Goal: Information Seeking & Learning: Learn about a topic

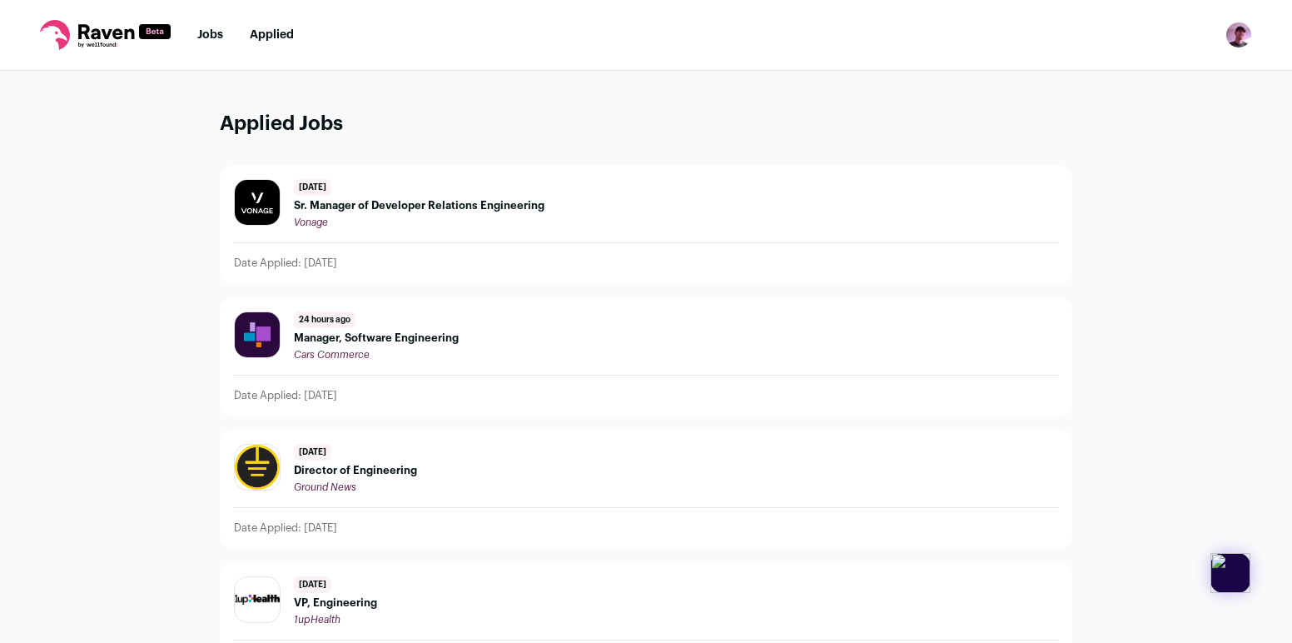
click at [209, 35] on link "Jobs" at bounding box center [210, 35] width 26 height 12
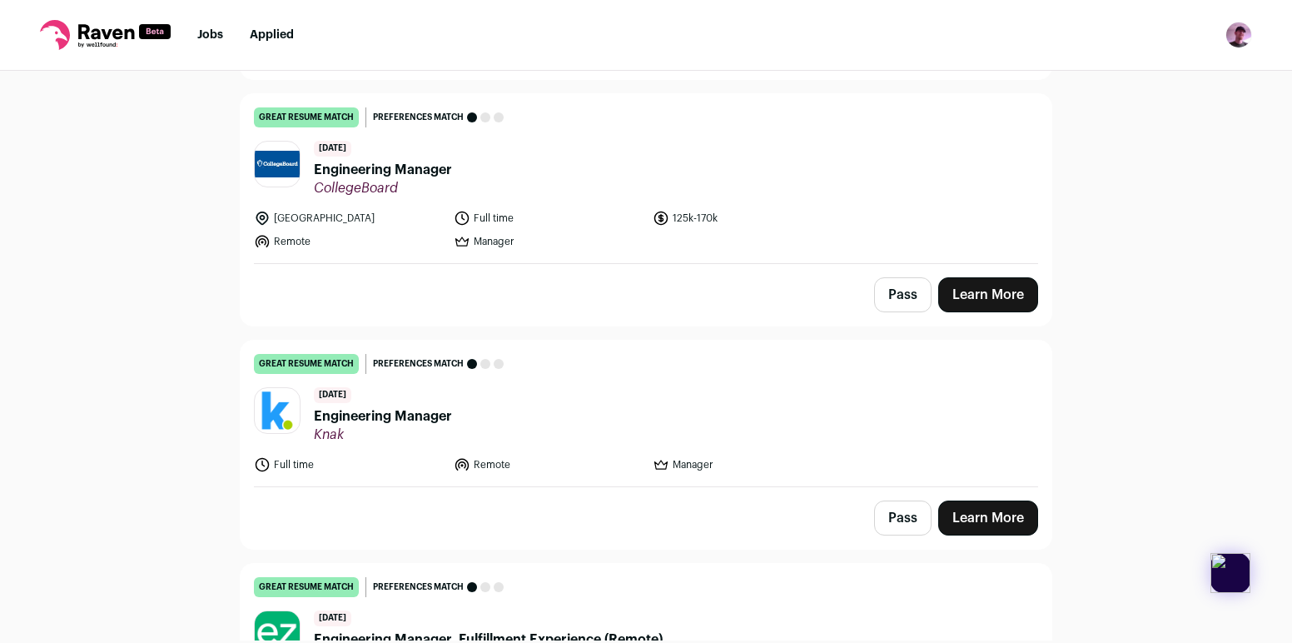
scroll to position [2393, 0]
click at [351, 398] on span "[DATE]" at bounding box center [332, 394] width 37 height 16
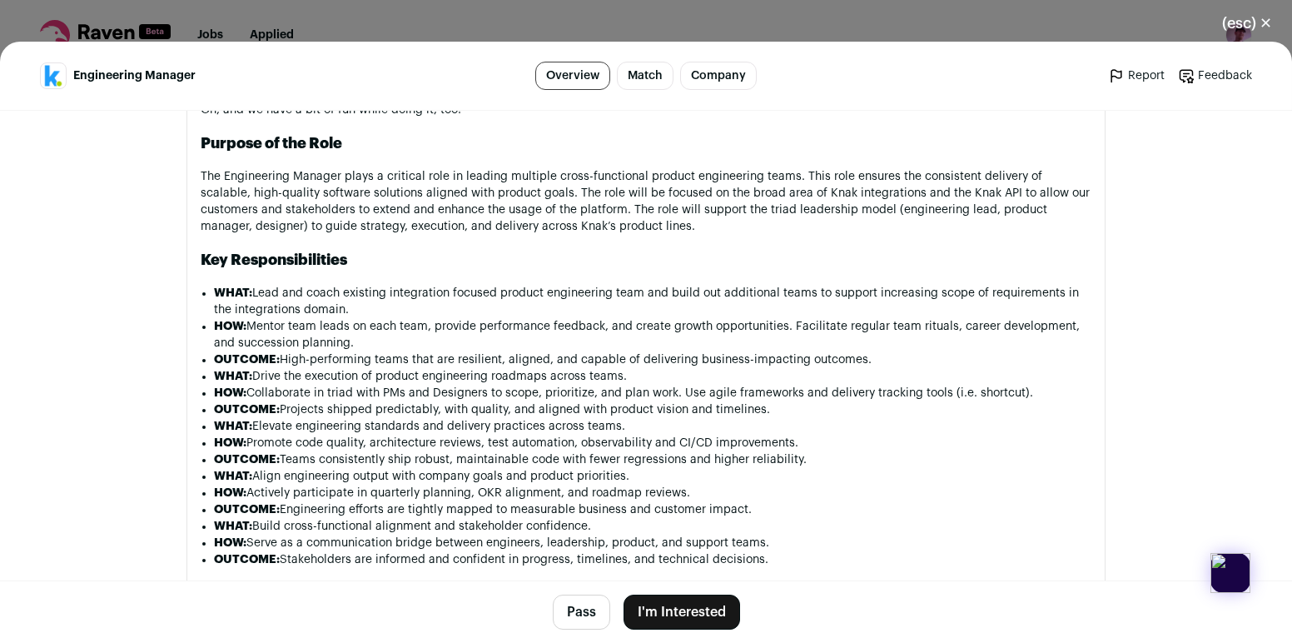
scroll to position [1062, 0]
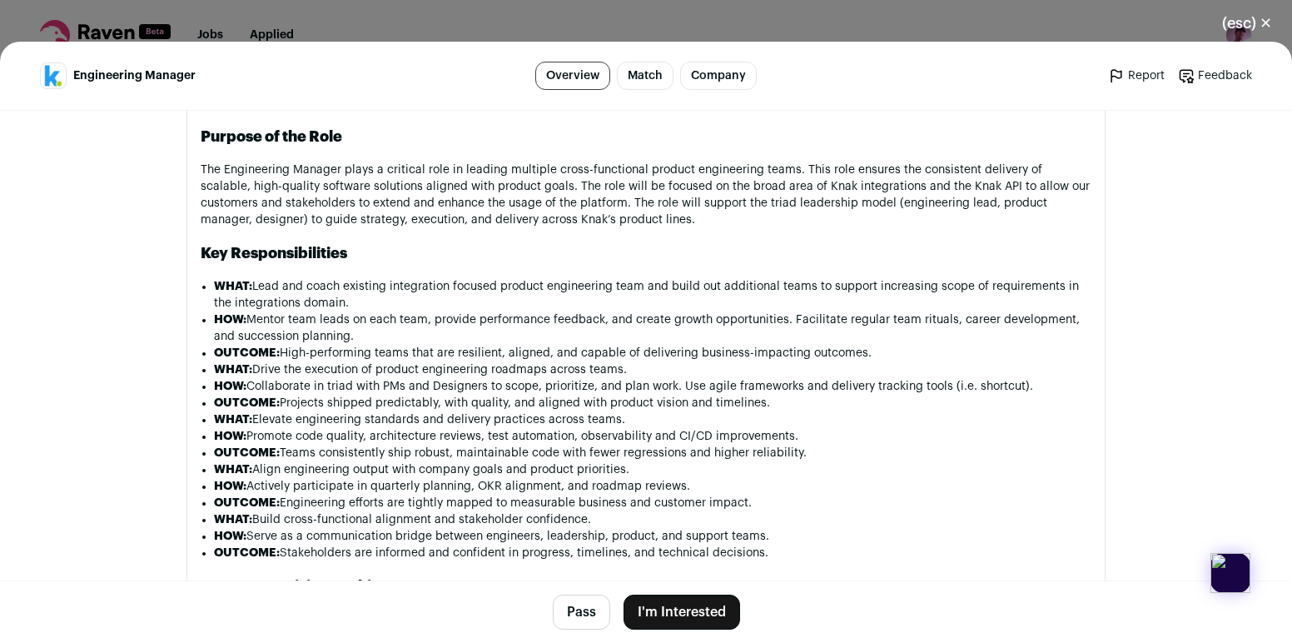
click at [67, 390] on main "Engineering Manager Overview Match Company Report Feedback Report Feedback Knak…" at bounding box center [646, 342] width 1292 height 601
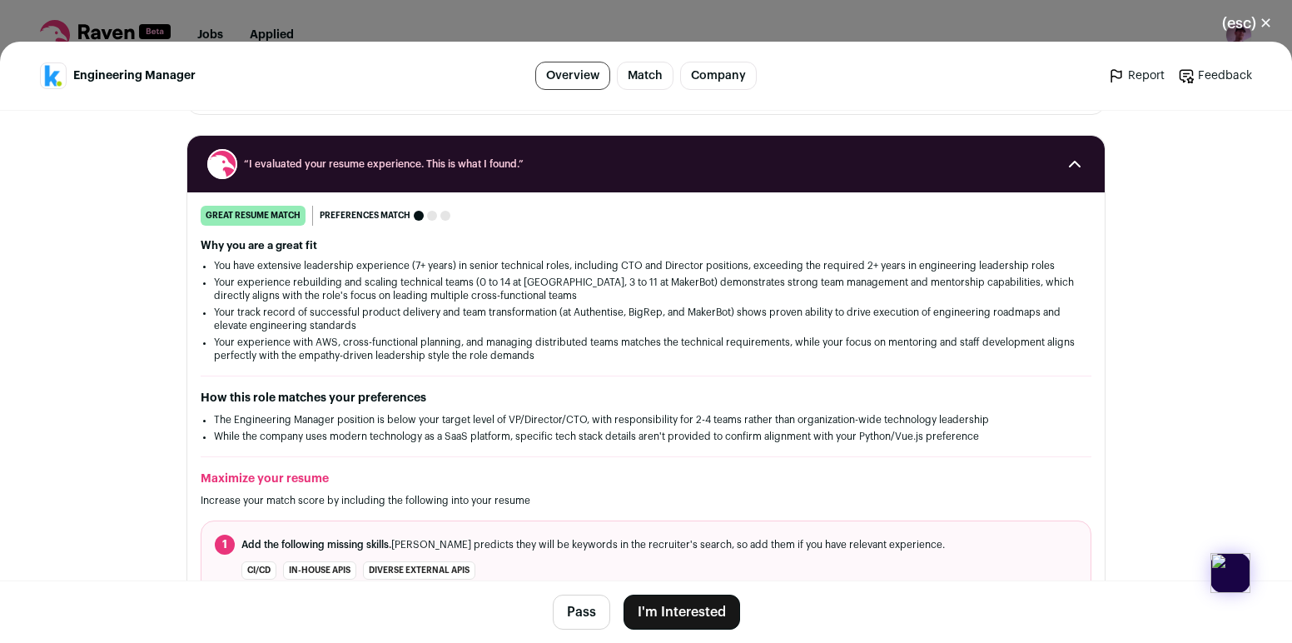
scroll to position [60, 0]
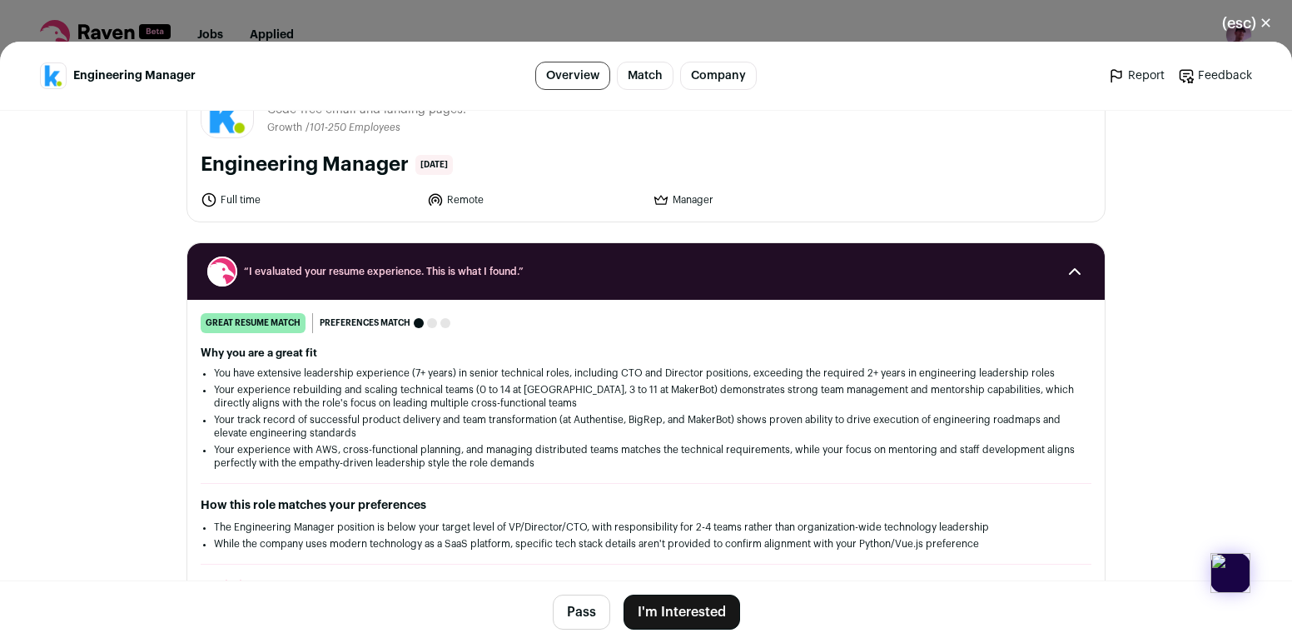
click at [1252, 30] on button "(esc) ✕" at bounding box center [1247, 23] width 90 height 37
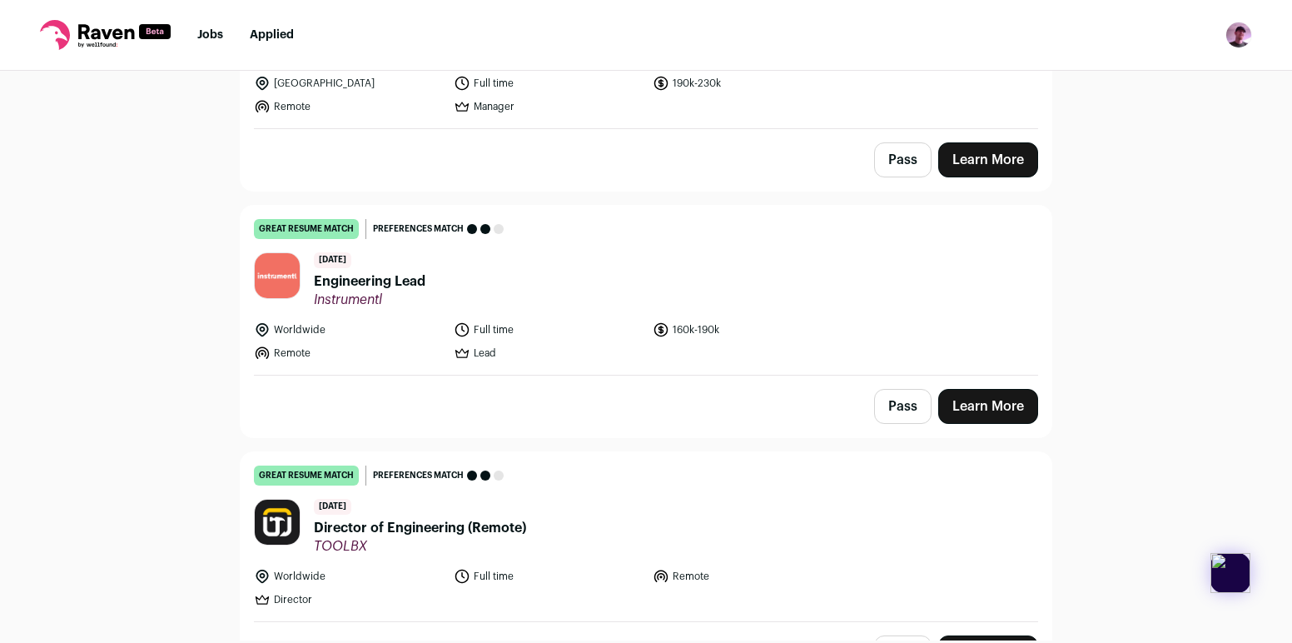
scroll to position [3001, 0]
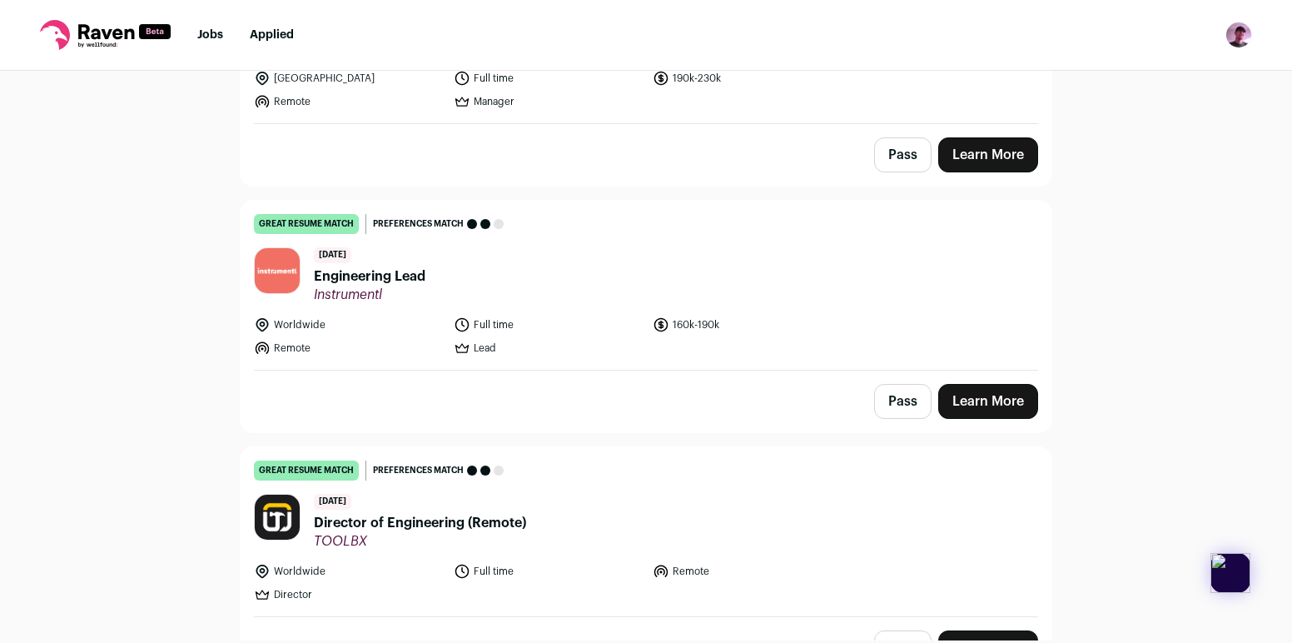
click at [807, 398] on div "Pass Learn More" at bounding box center [646, 402] width 811 height 62
click at [364, 285] on span "Engineering Lead" at bounding box center [370, 276] width 112 height 20
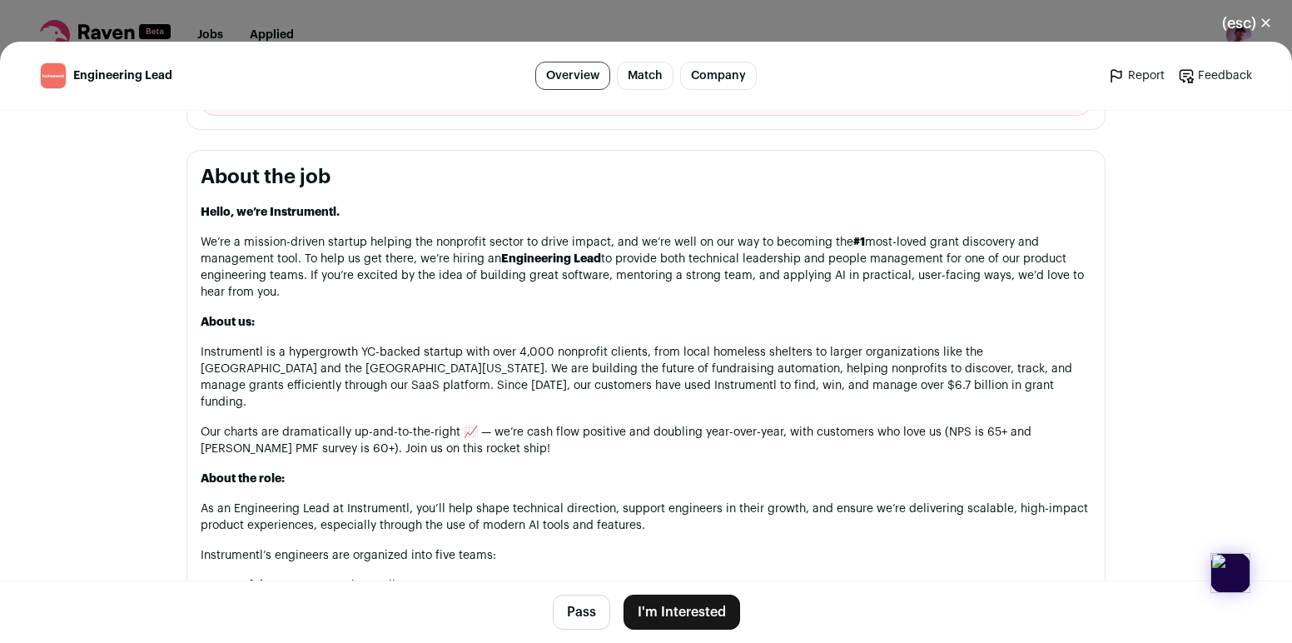
scroll to position [0, 0]
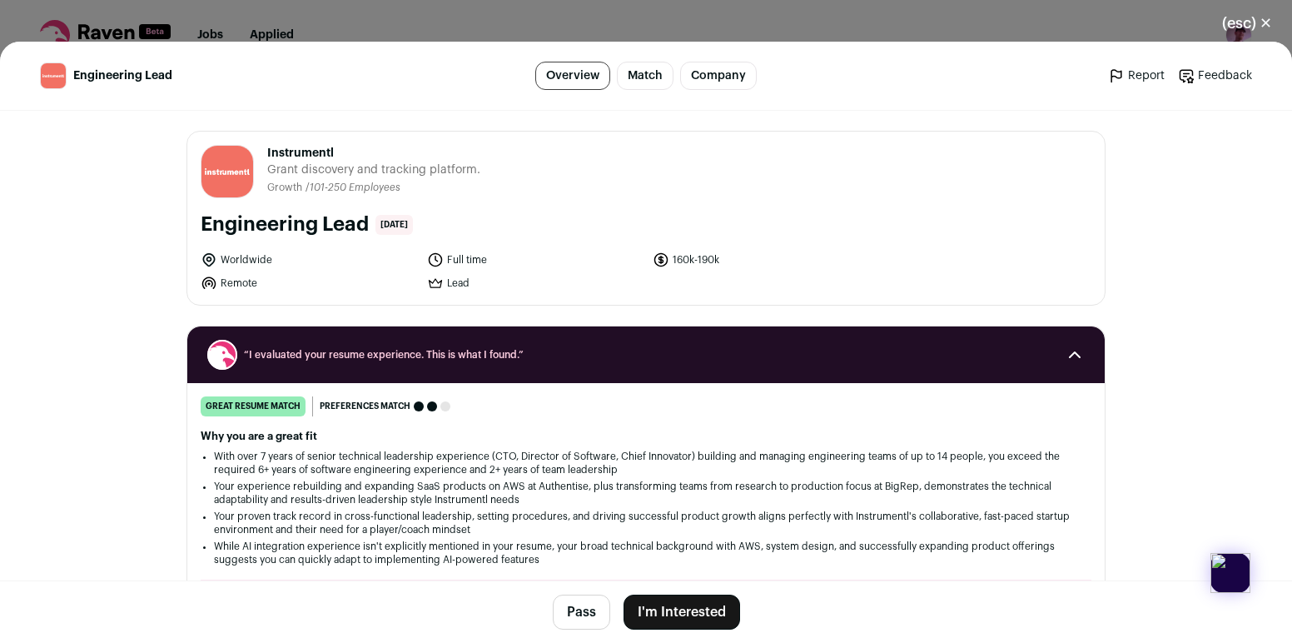
click at [1251, 7] on button "(esc) ✕" at bounding box center [1247, 23] width 90 height 37
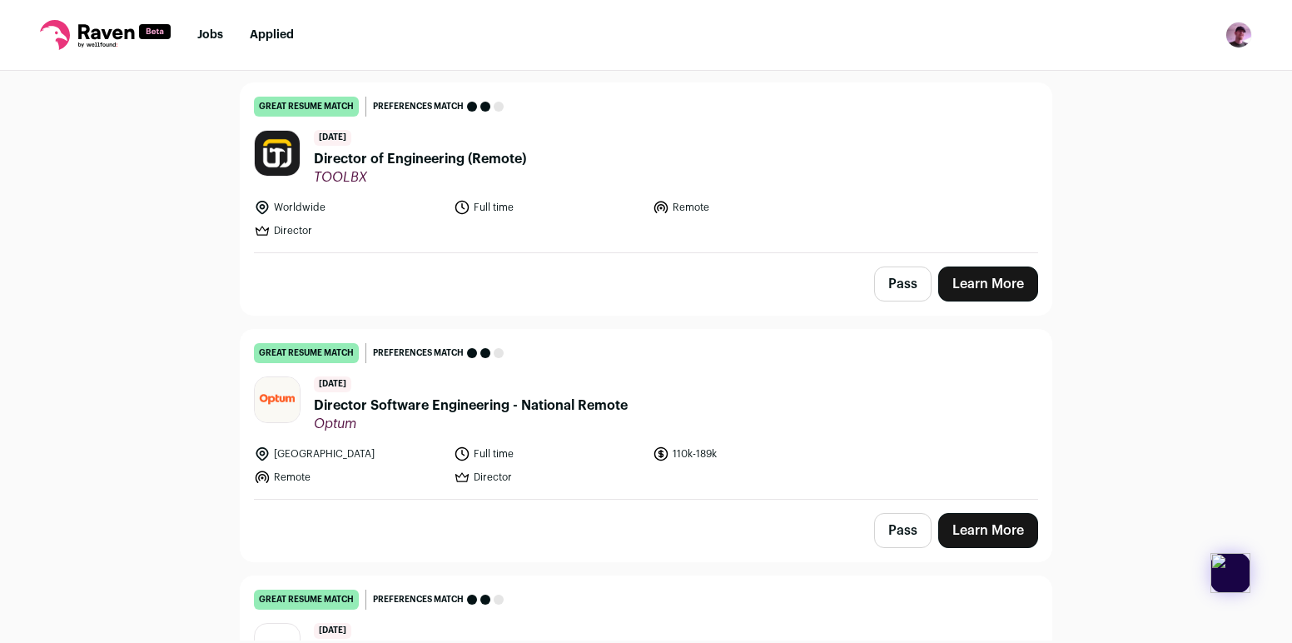
scroll to position [3336, 0]
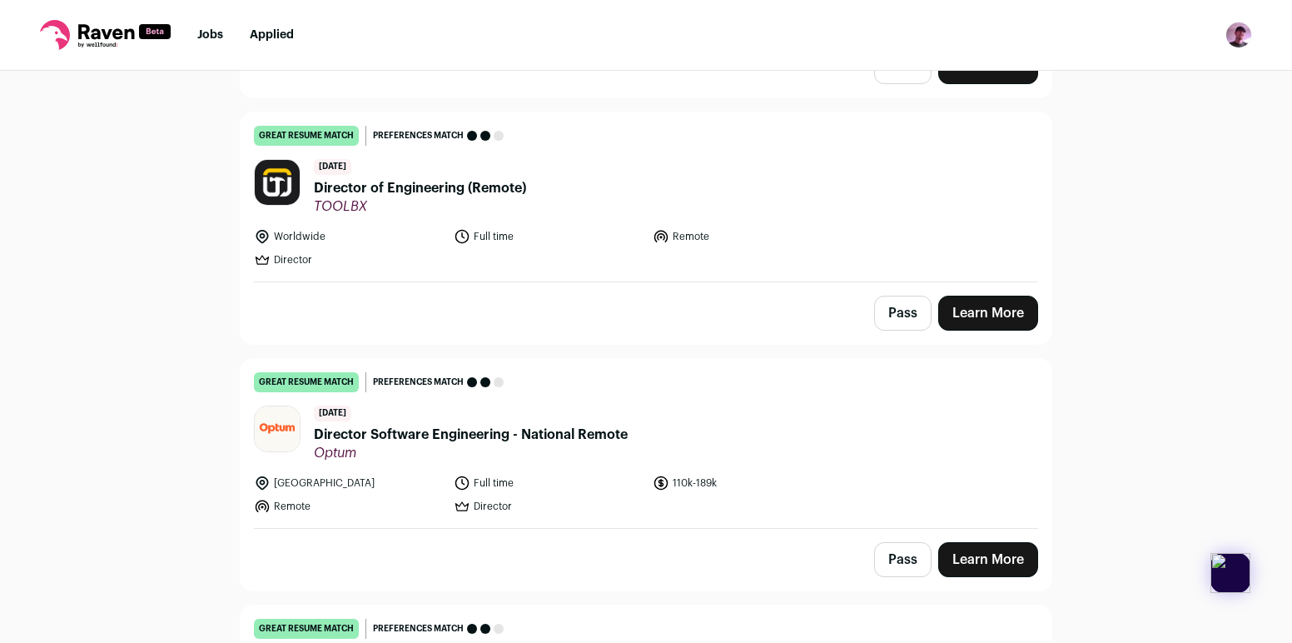
click at [530, 177] on header "[DATE] Director of Engineering (Remote) TOOLBX" at bounding box center [646, 187] width 784 height 56
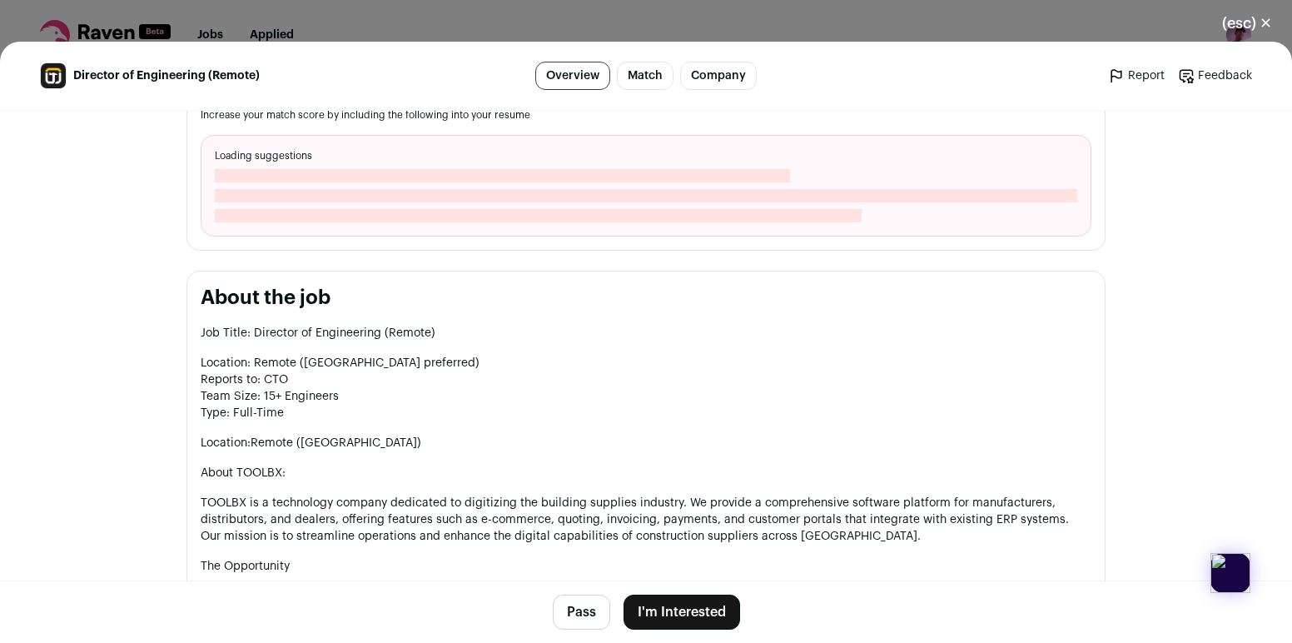
scroll to position [613, 0]
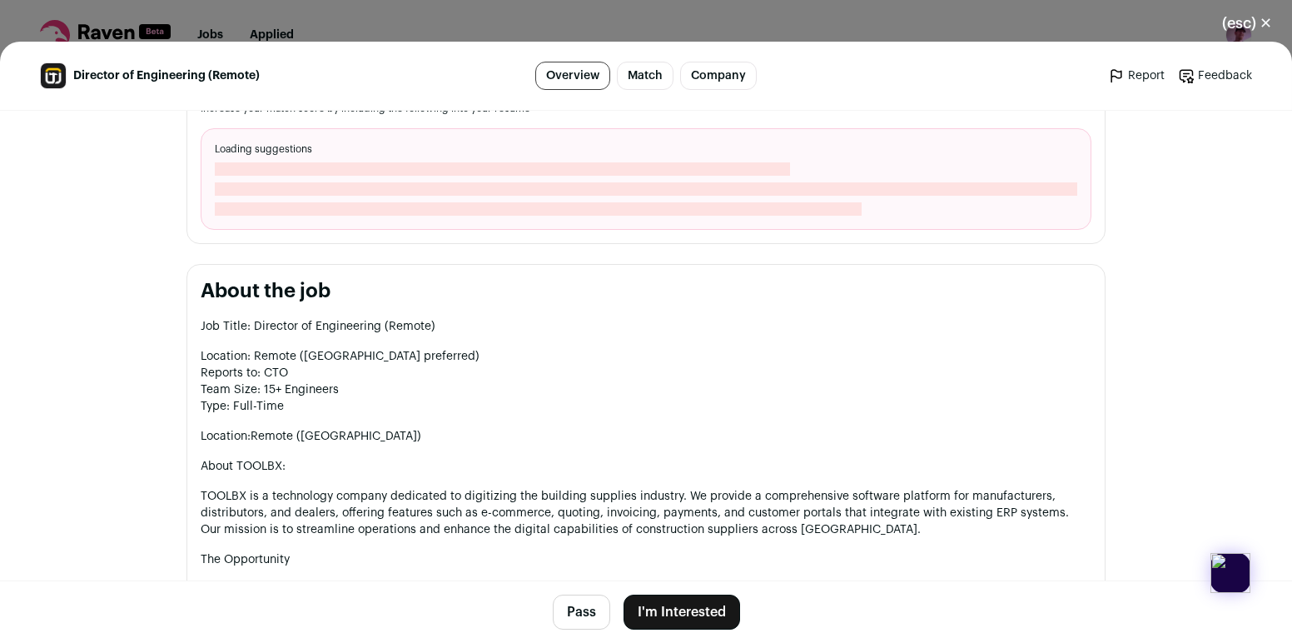
click at [1261, 23] on button "(esc) ✕" at bounding box center [1247, 23] width 90 height 37
